Goal: Find specific page/section: Find specific page/section

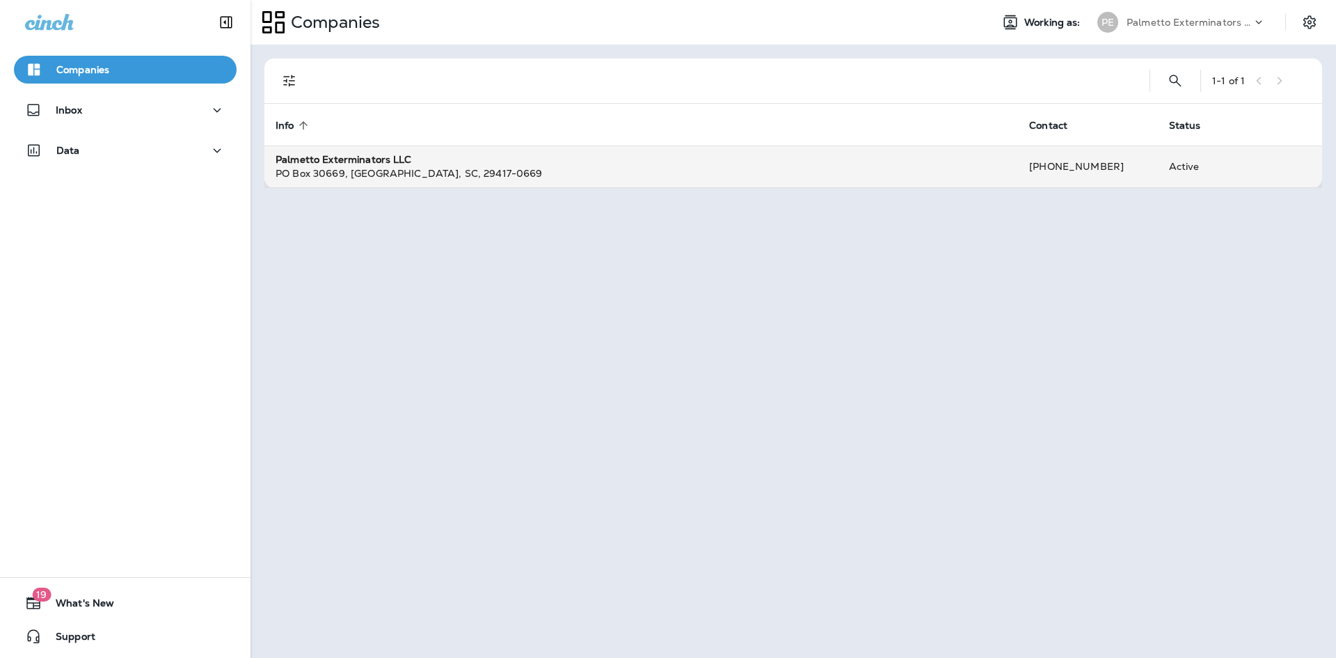
click at [335, 161] on strong "Palmetto Exterminators LLC" at bounding box center [344, 159] width 136 height 13
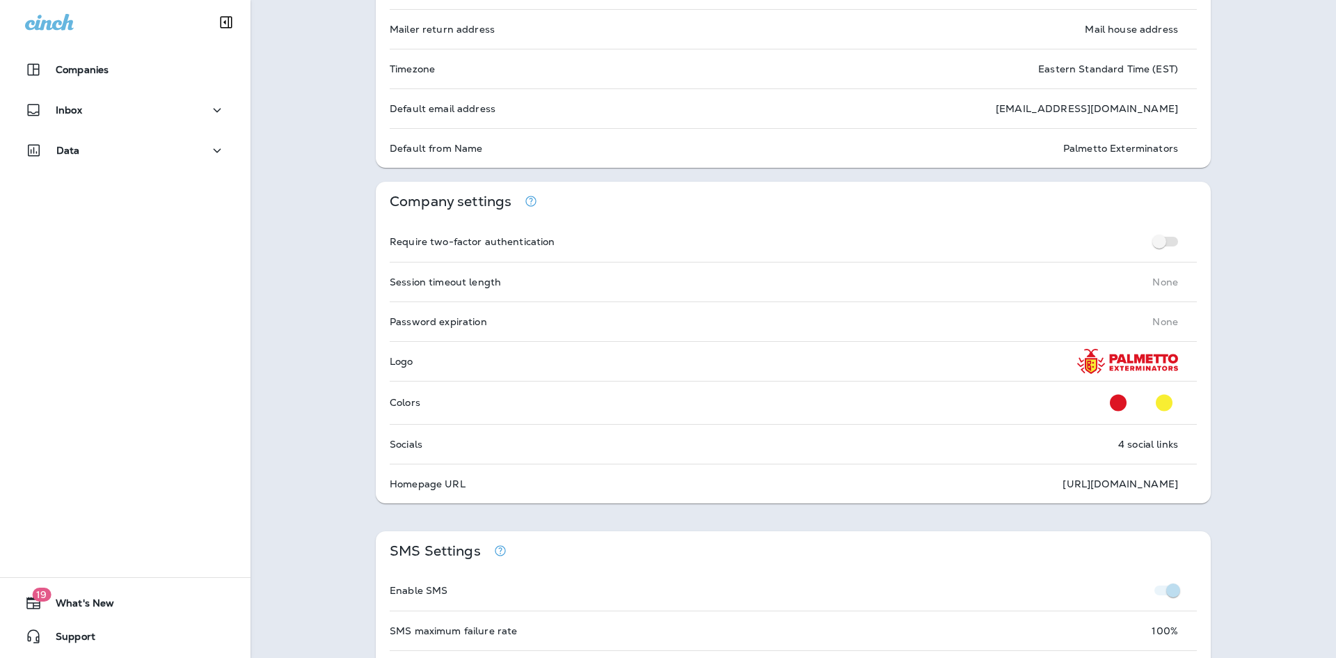
scroll to position [209, 0]
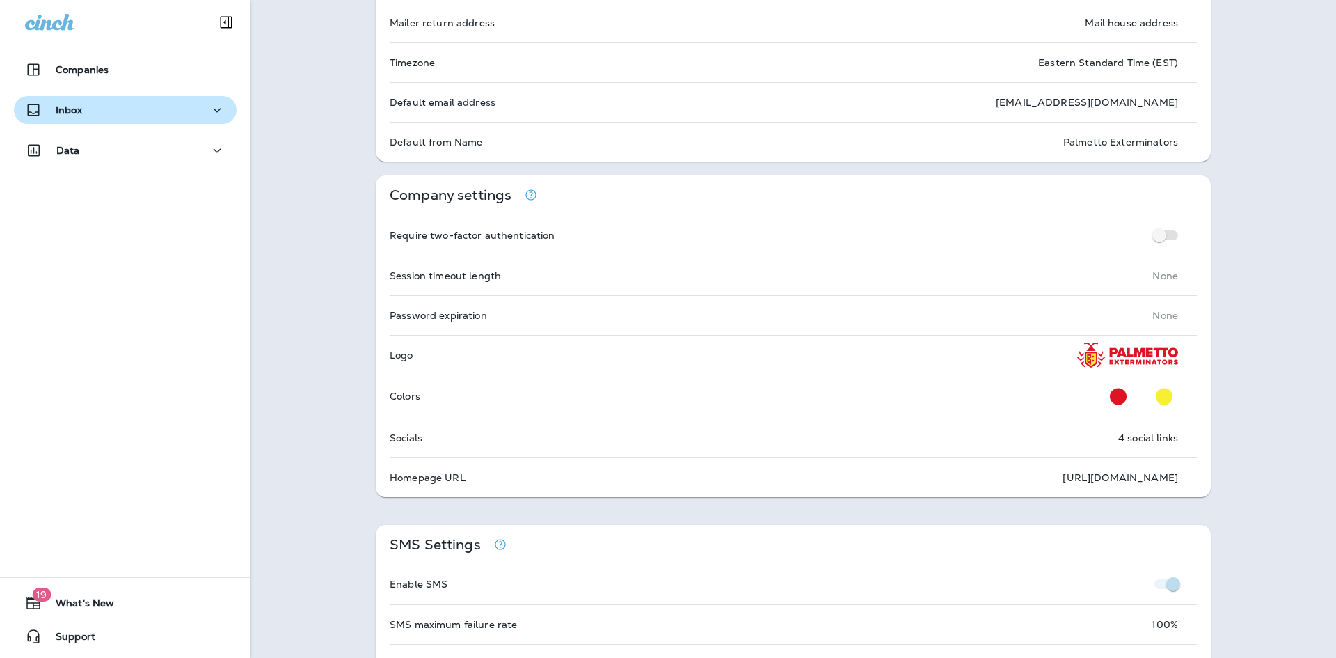
click at [109, 104] on div "Inbox" at bounding box center [125, 110] width 200 height 17
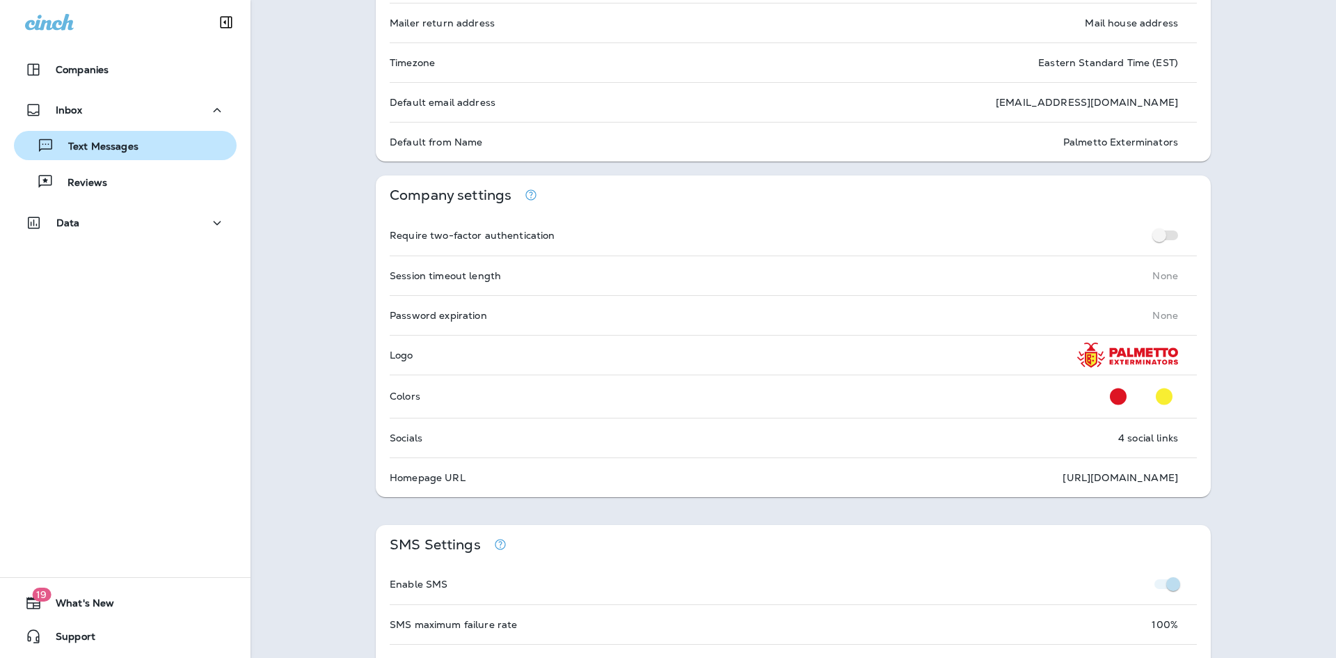
click at [113, 150] on p "Text Messages" at bounding box center [96, 147] width 84 height 13
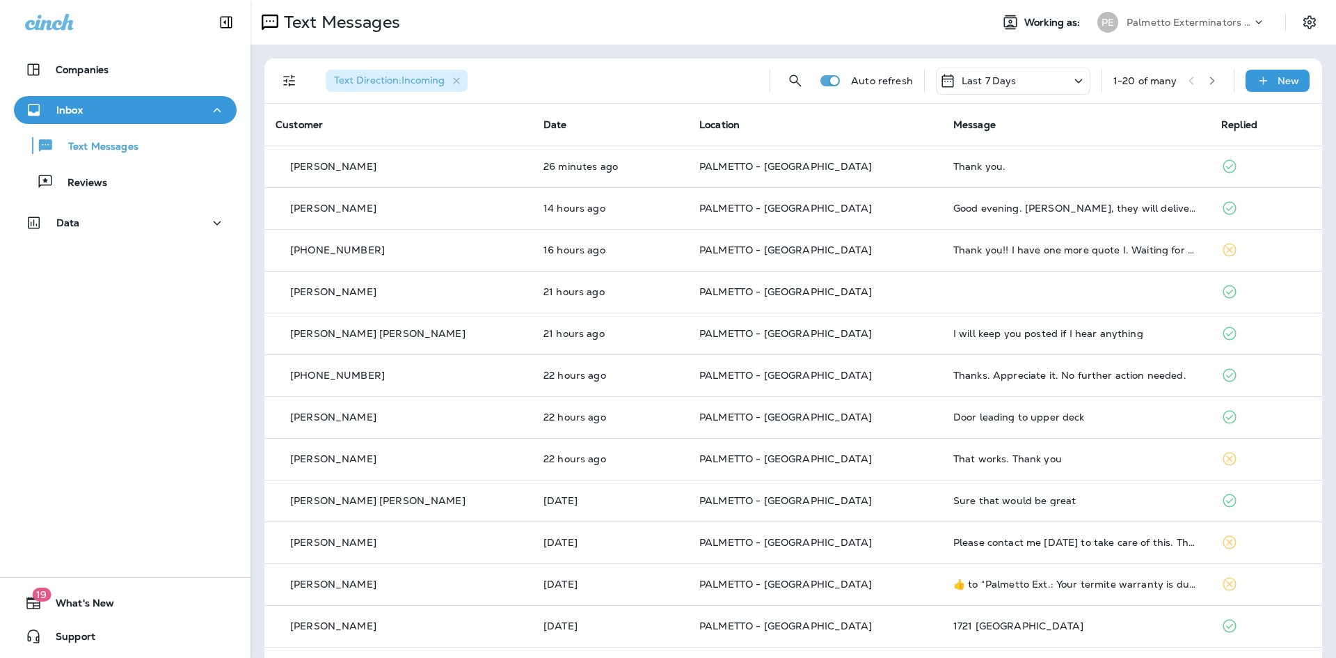
click at [1252, 19] on icon at bounding box center [1259, 22] width 14 height 14
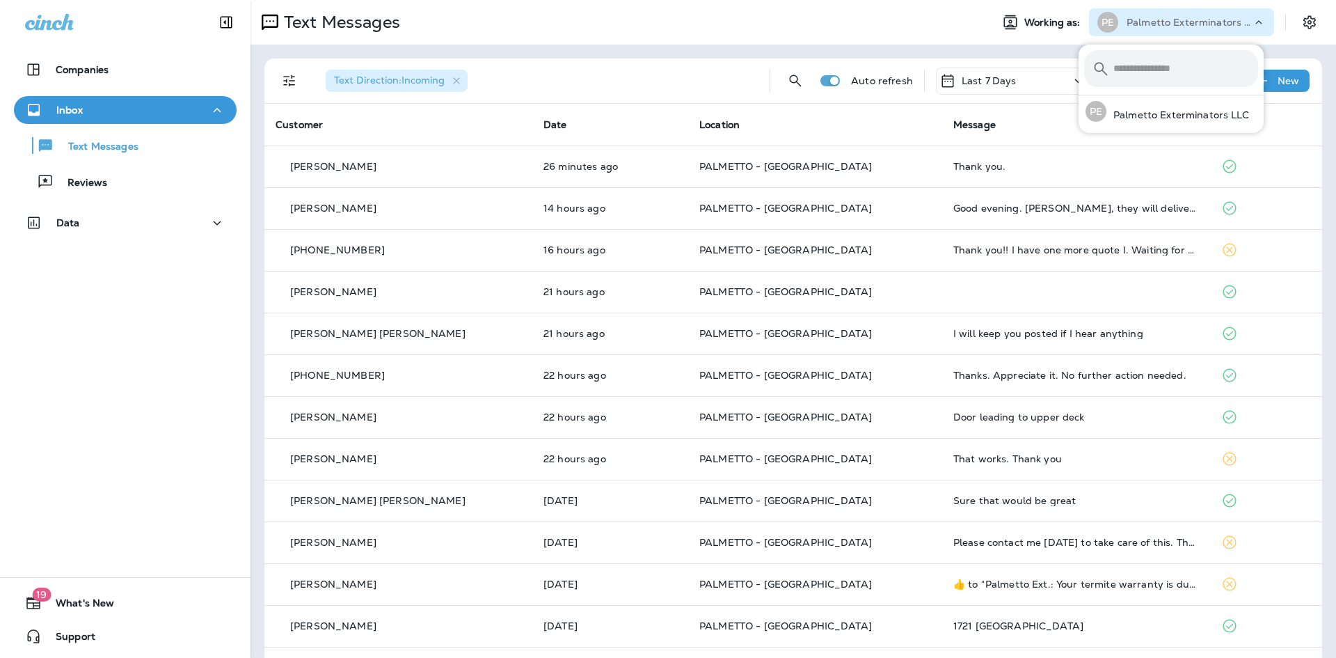
click at [1252, 19] on icon at bounding box center [1259, 22] width 14 height 14
